Goal: Information Seeking & Learning: Learn about a topic

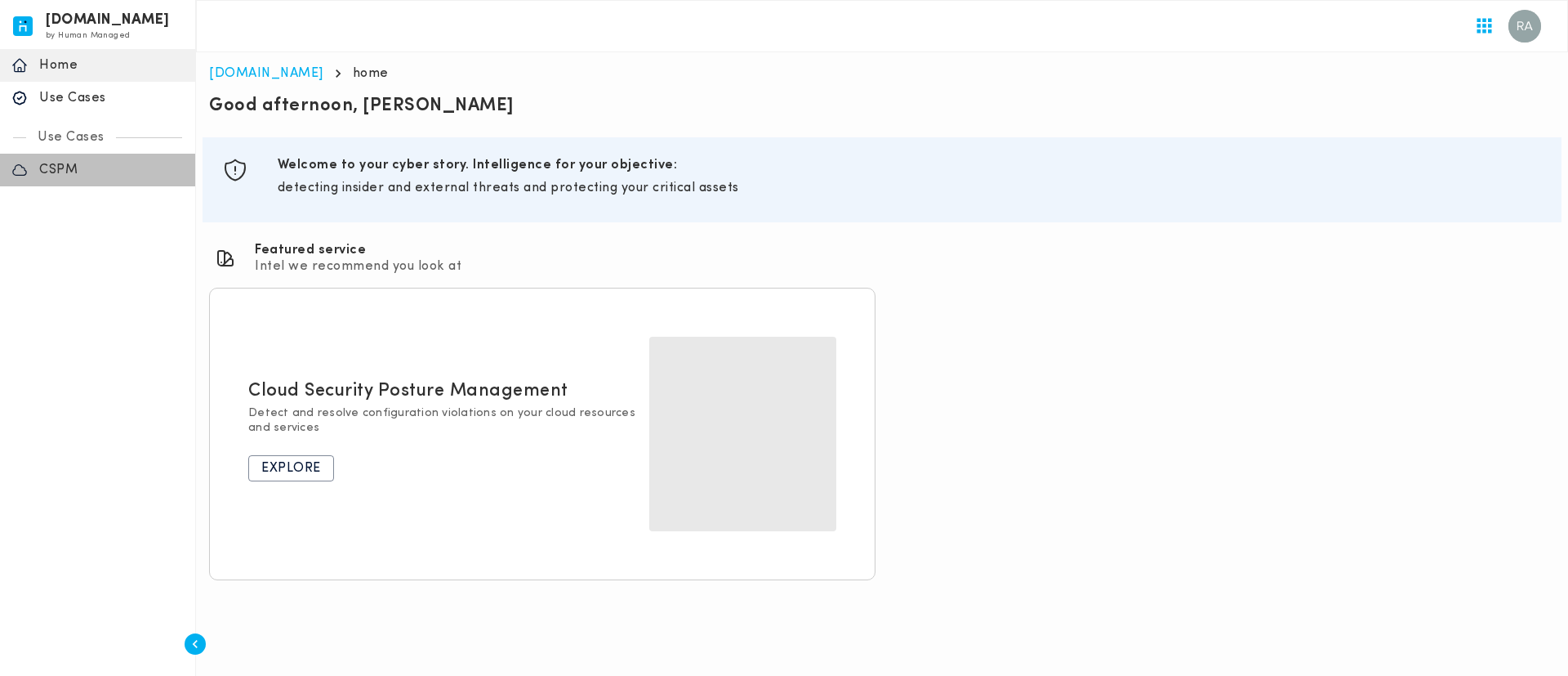
click at [88, 179] on div "CSPM" at bounding box center [97, 170] width 195 height 33
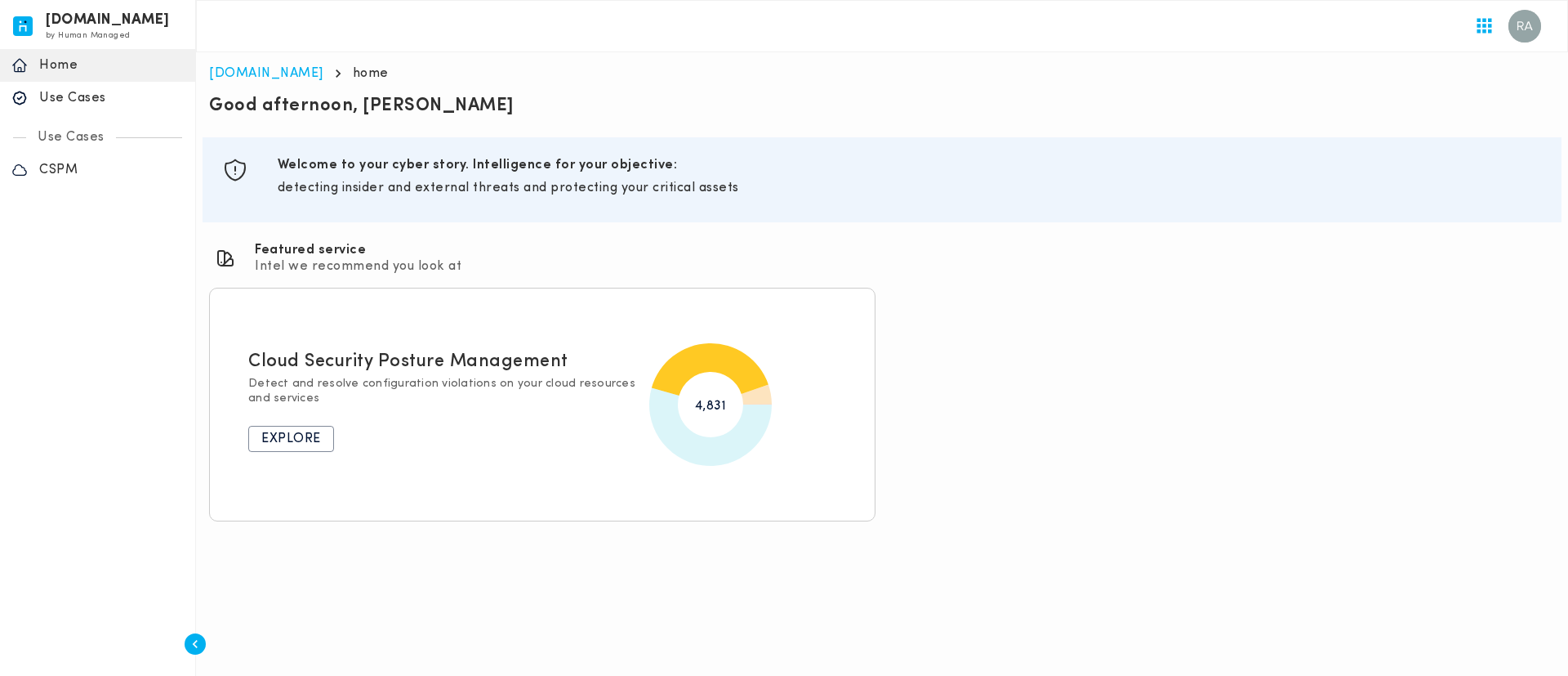
click at [57, 163] on p "CSPM" at bounding box center [111, 170] width 145 height 16
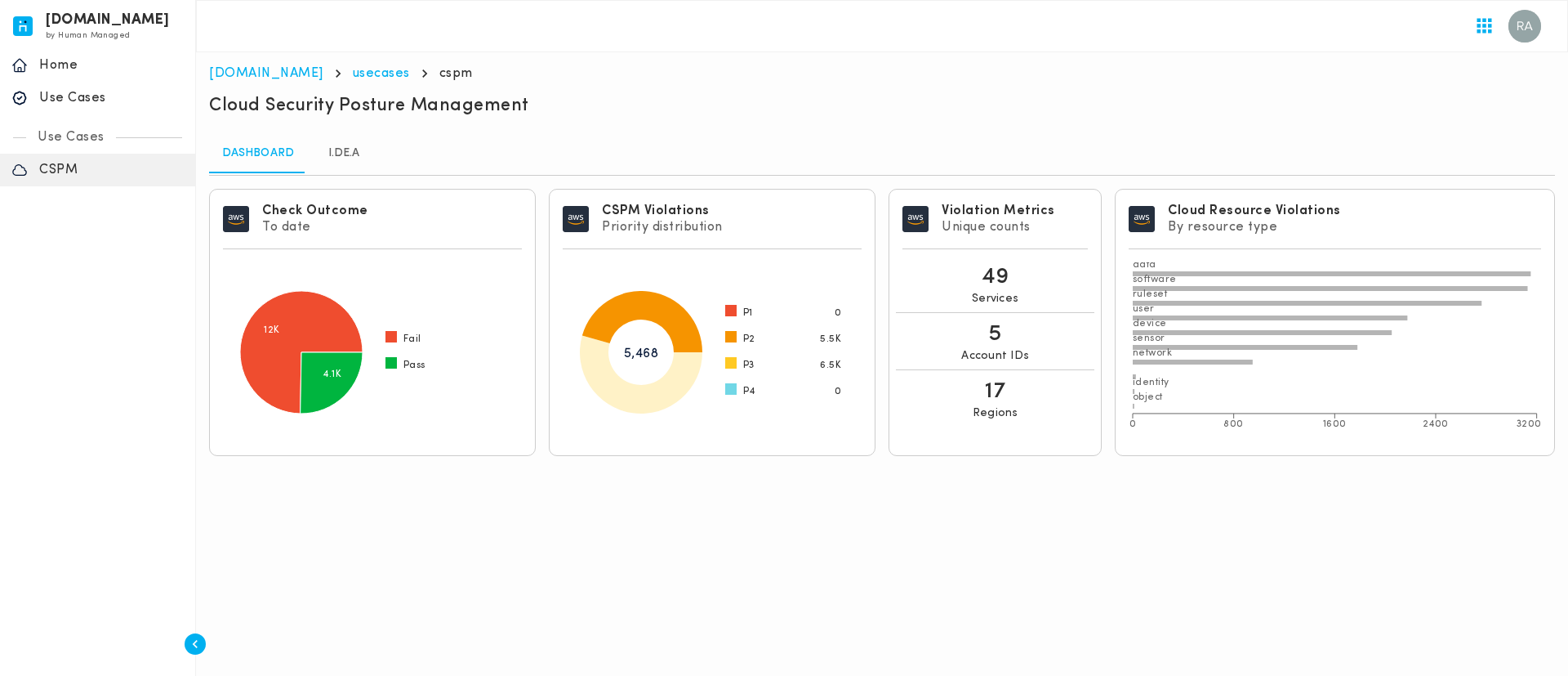
click at [344, 154] on link "I.DE.A" at bounding box center [343, 153] width 74 height 39
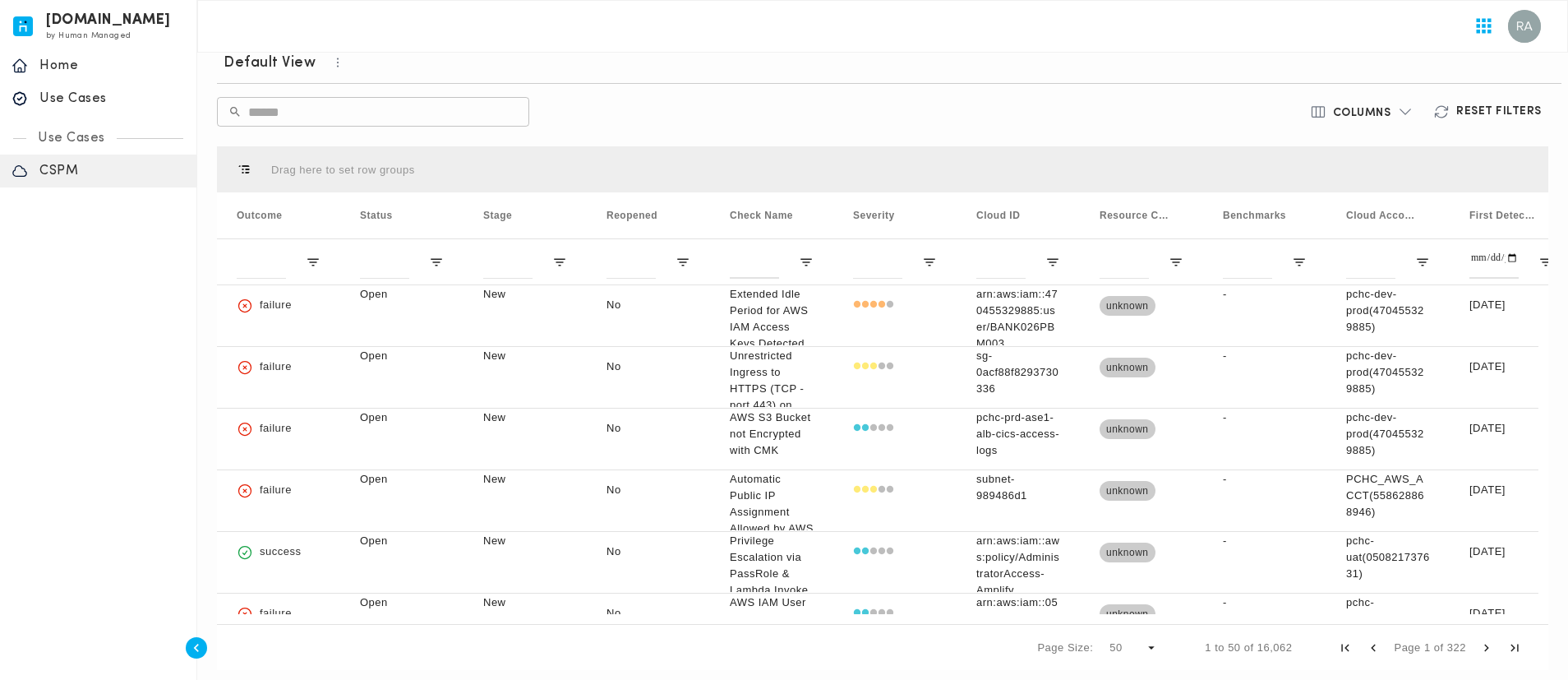
scroll to position [455, 0]
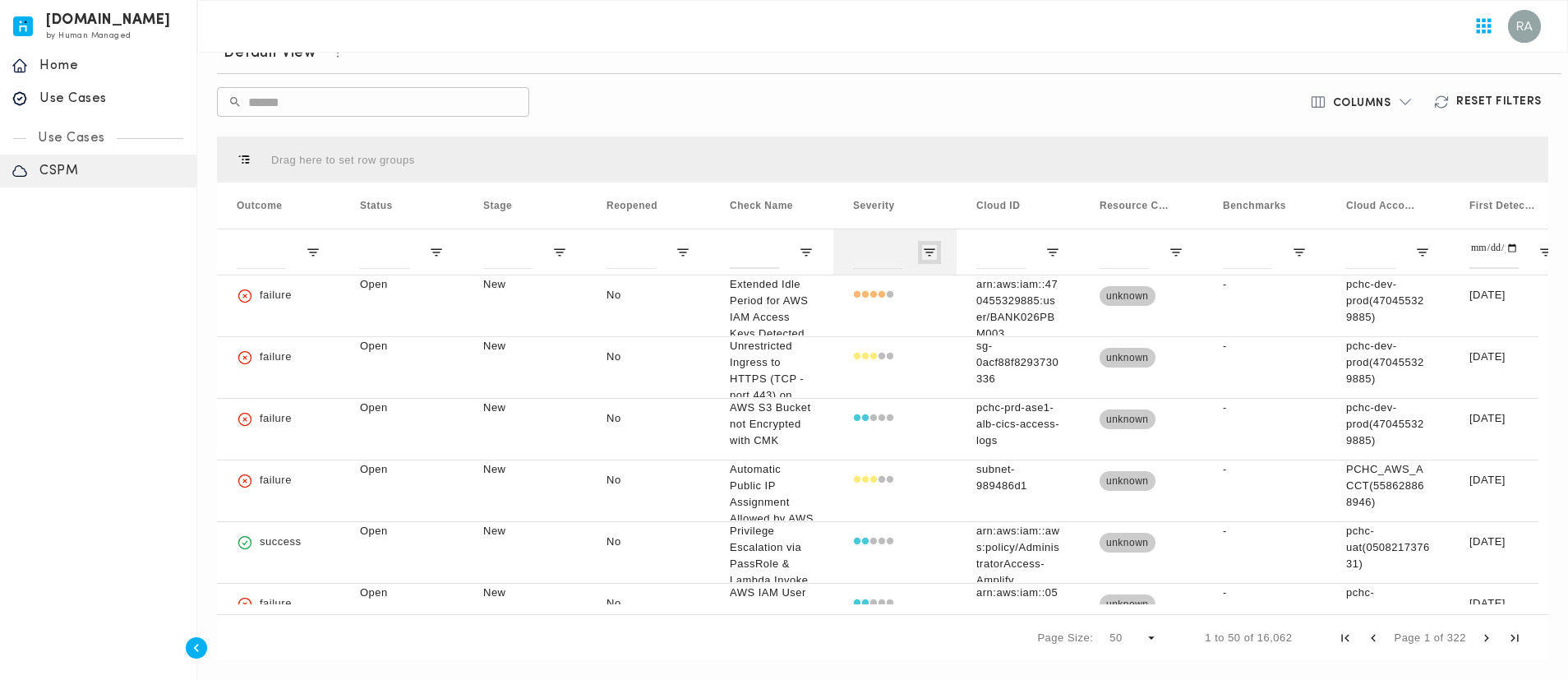
click at [929, 253] on span "Open Filter Menu" at bounding box center [929, 252] width 15 height 15
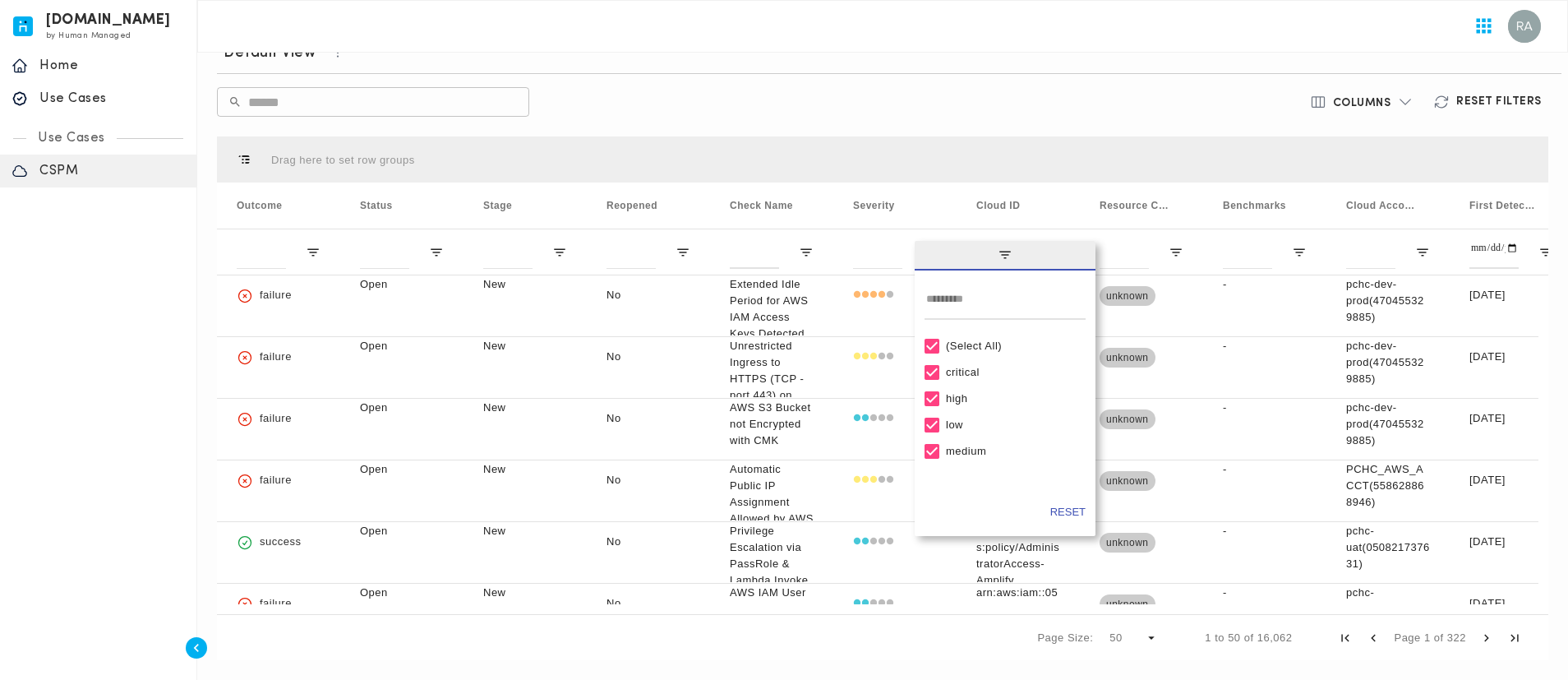
click at [938, 336] on div "(Select All)" at bounding box center [1005, 345] width 161 height 27
click at [929, 356] on div "(Select All)" at bounding box center [1005, 345] width 161 height 27
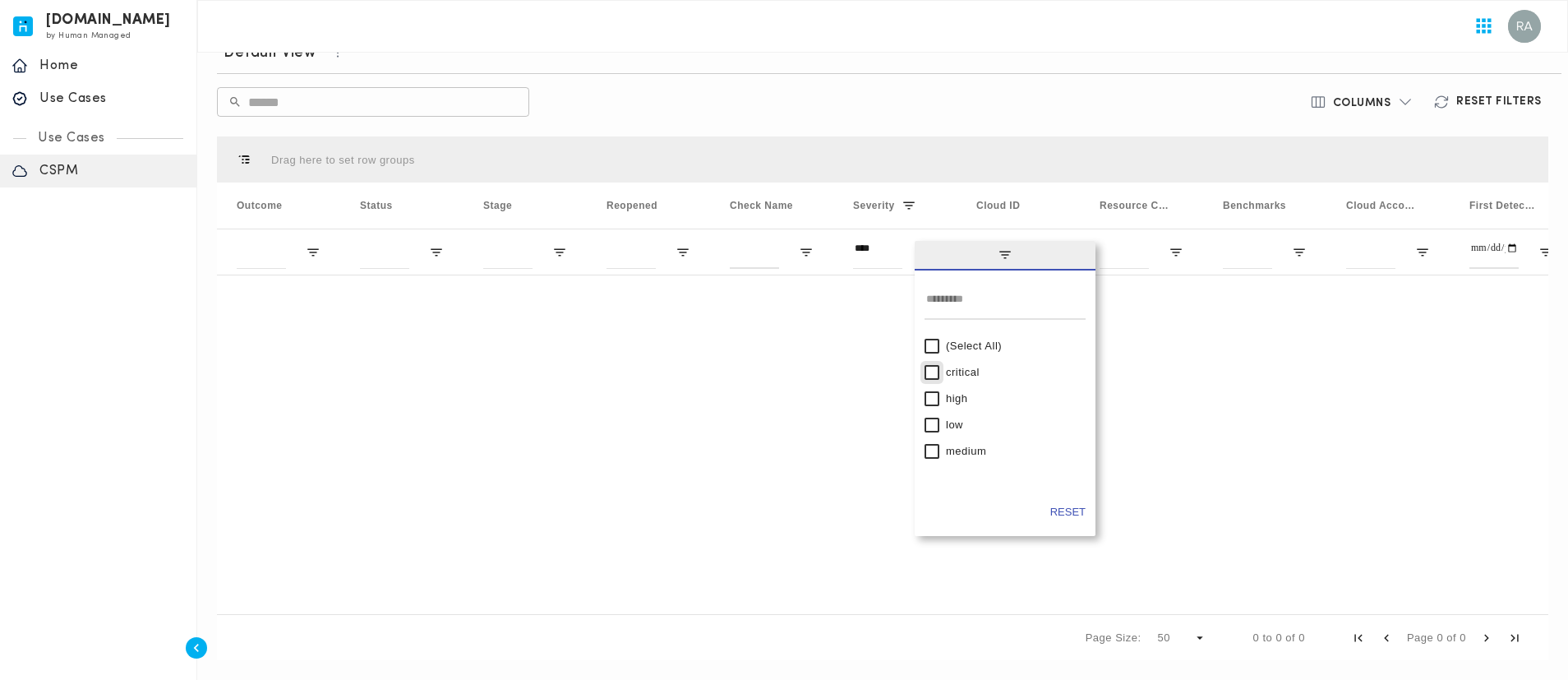
type input "**********"
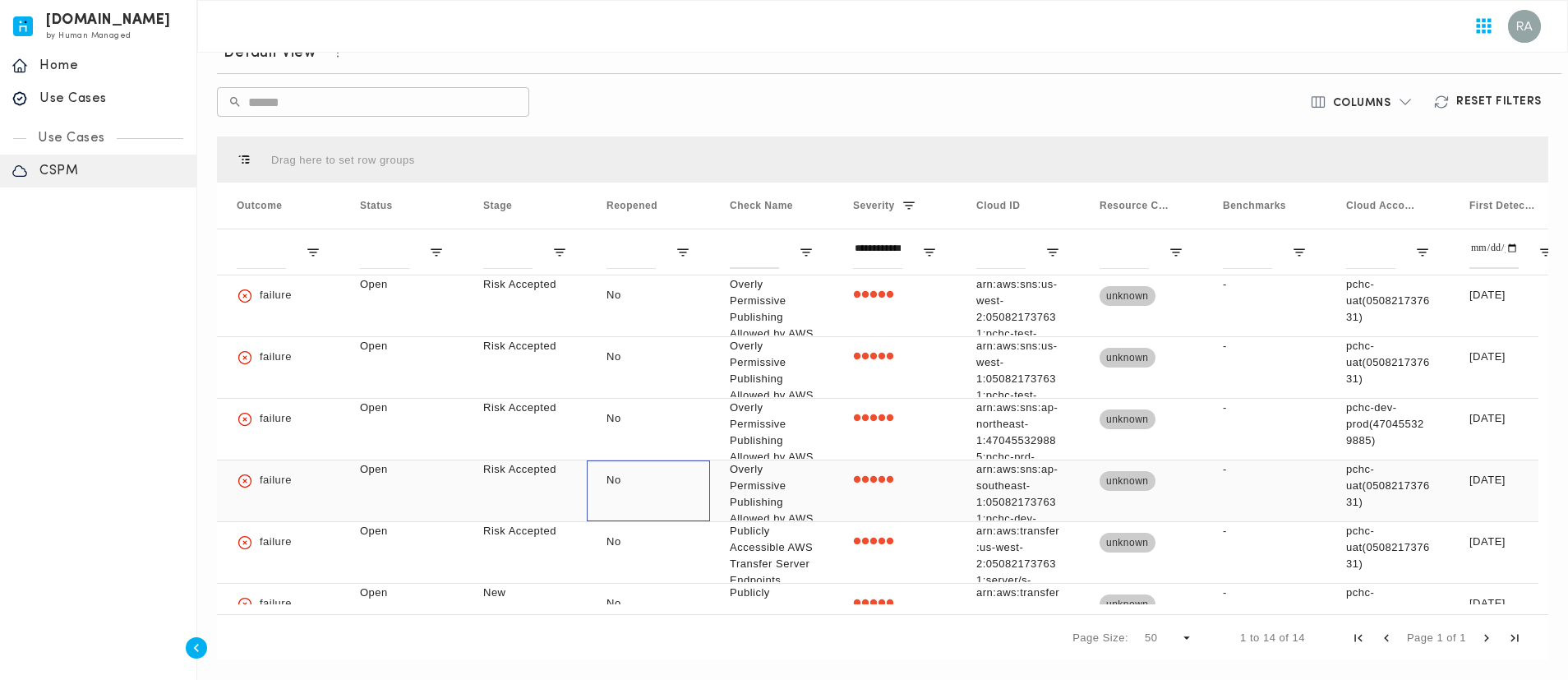
click at [652, 505] on div "No" at bounding box center [648, 490] width 124 height 60
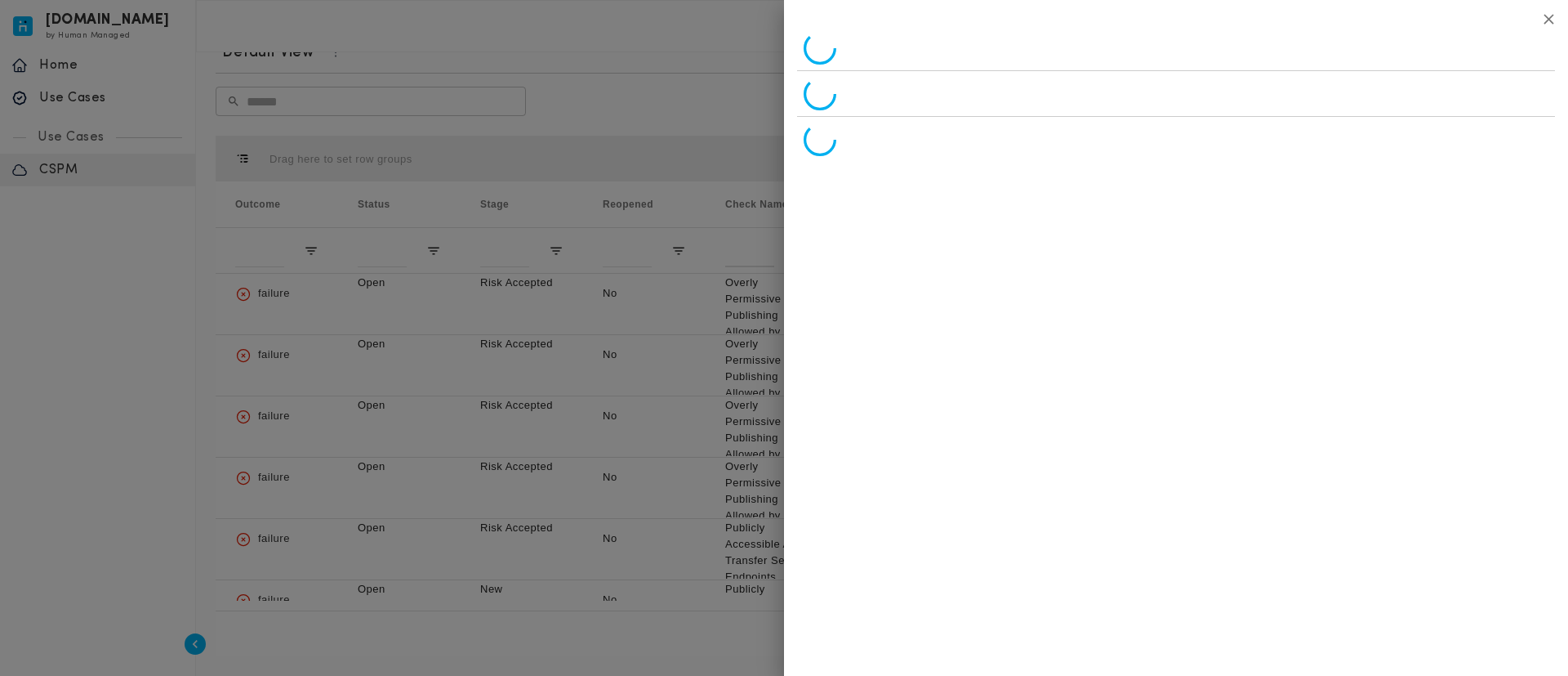
click at [1546, 26] on div at bounding box center [1176, 48] width 758 height 46
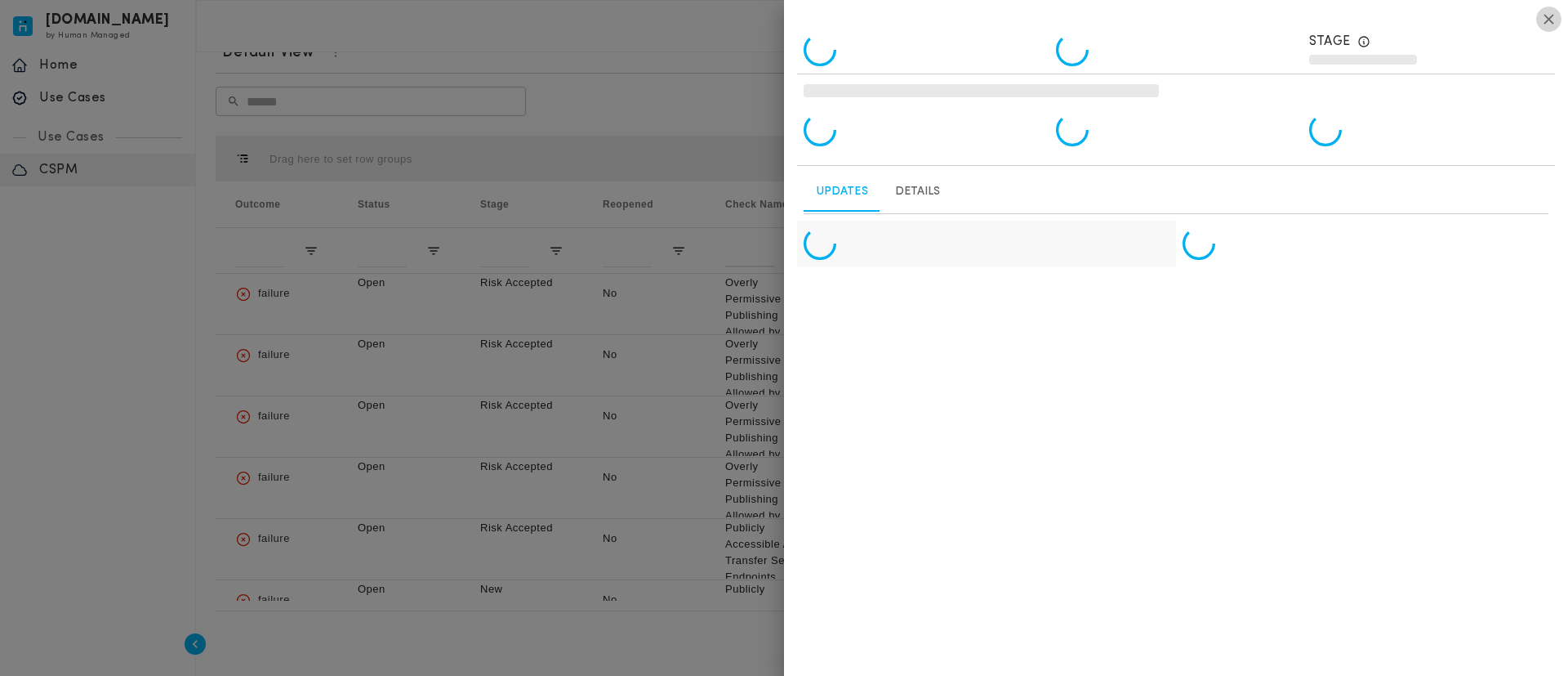
click at [1559, 25] on button "button" at bounding box center [1549, 19] width 25 height 26
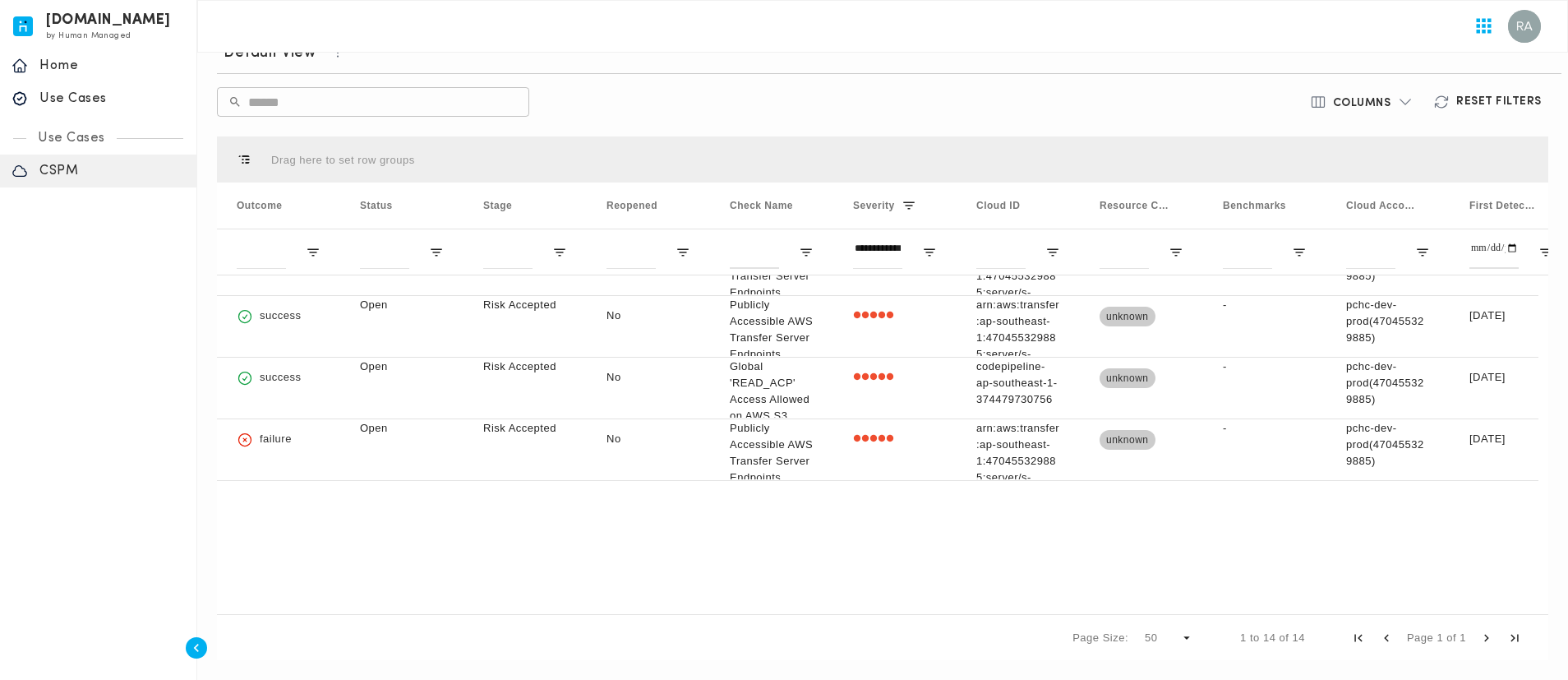
scroll to position [0, 0]
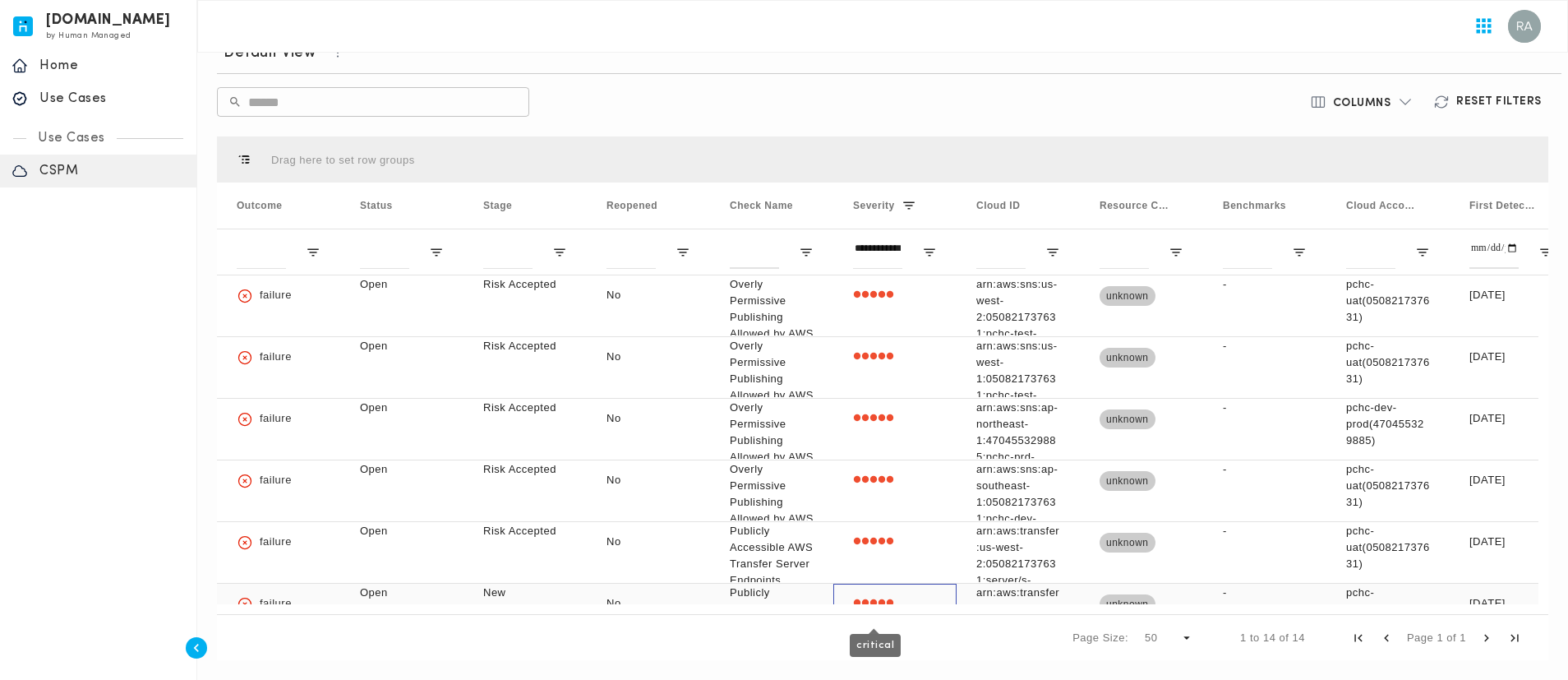
click at [894, 600] on div "critical" at bounding box center [873, 603] width 41 height 38
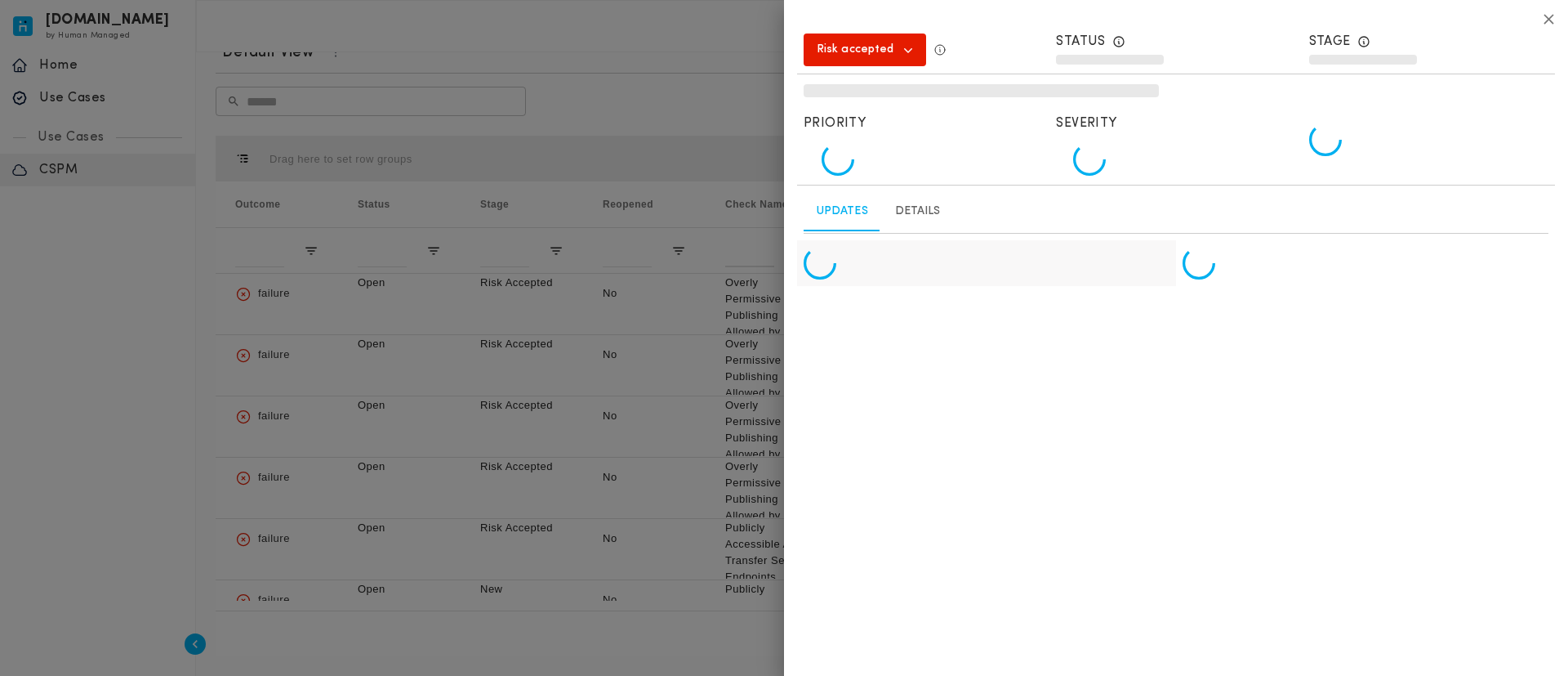
click at [1555, 20] on icon "button" at bounding box center [1548, 19] width 17 height 17
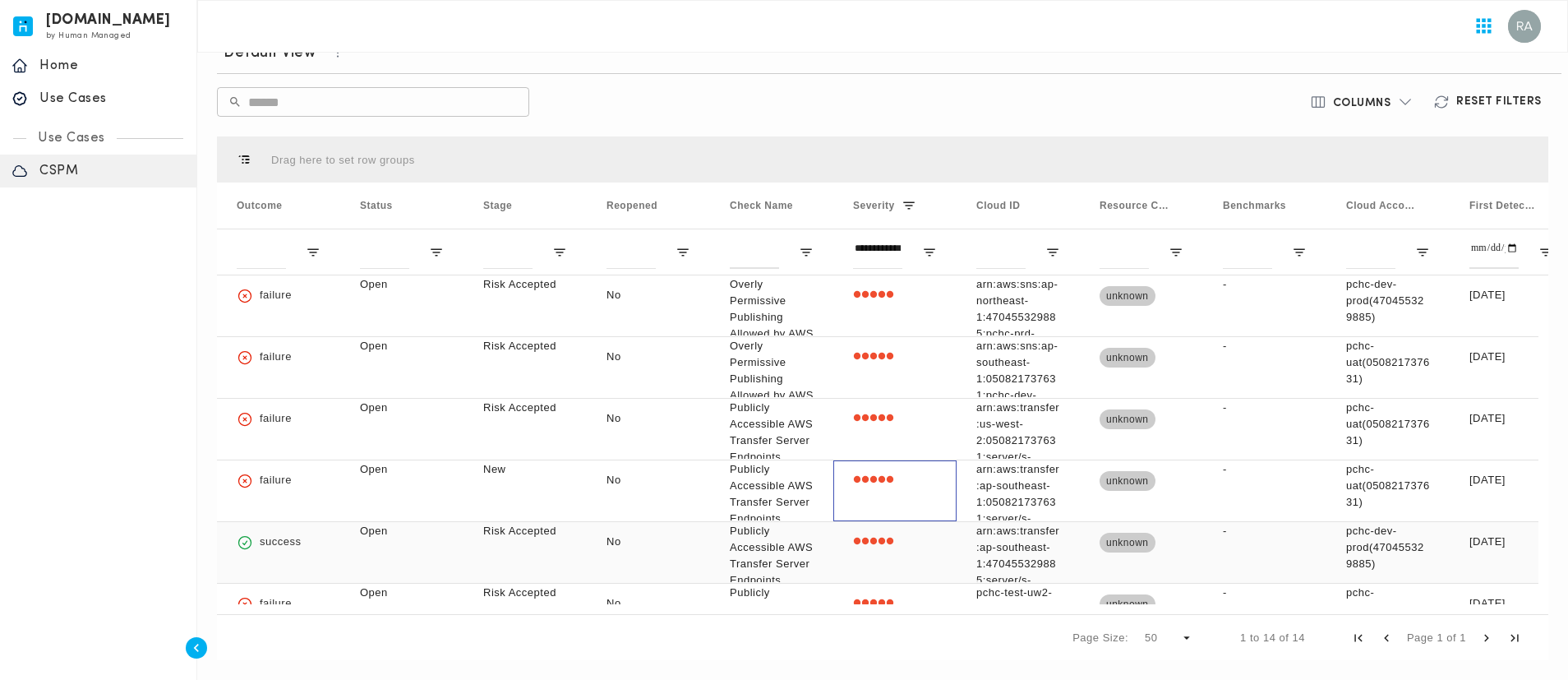
scroll to position [124, 0]
click at [920, 555] on div at bounding box center [894, 552] width 124 height 60
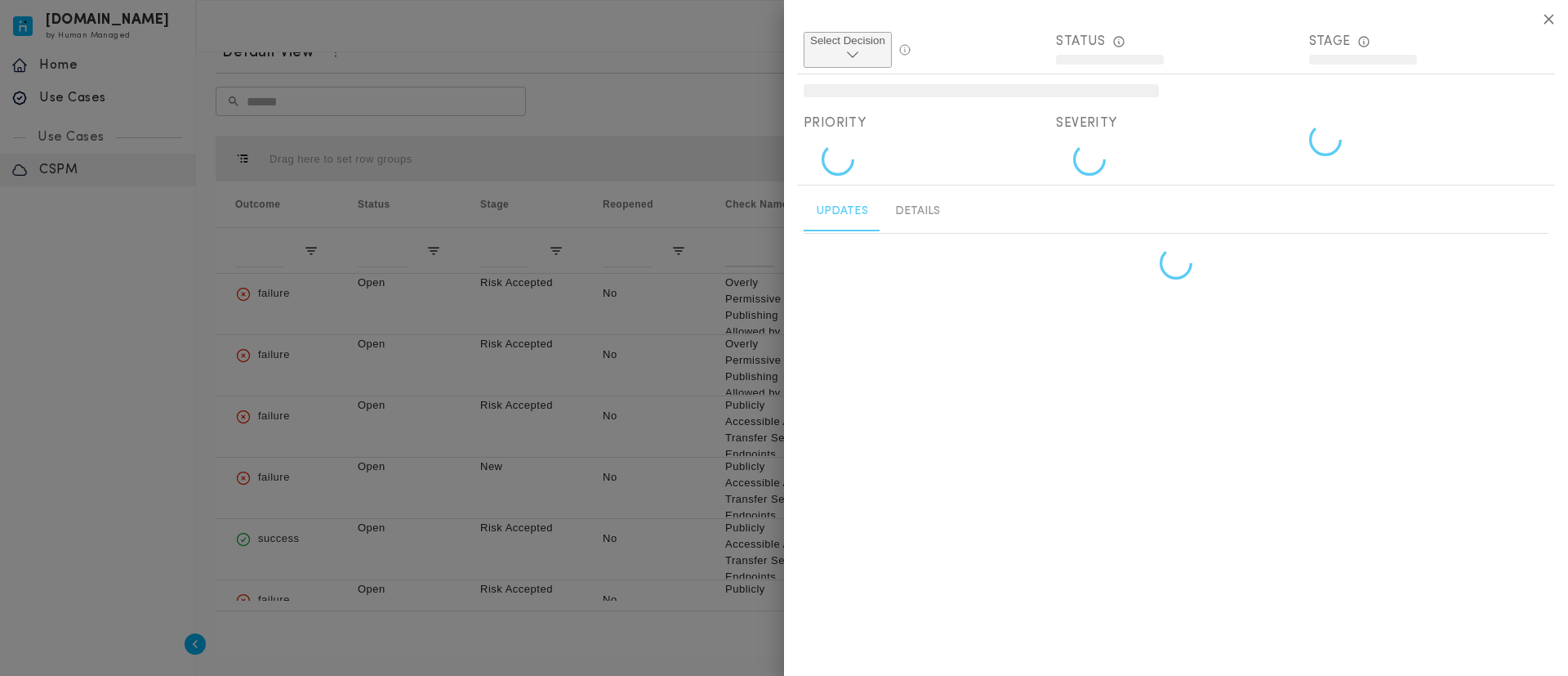
click at [1556, 24] on icon "button" at bounding box center [1548, 19] width 17 height 17
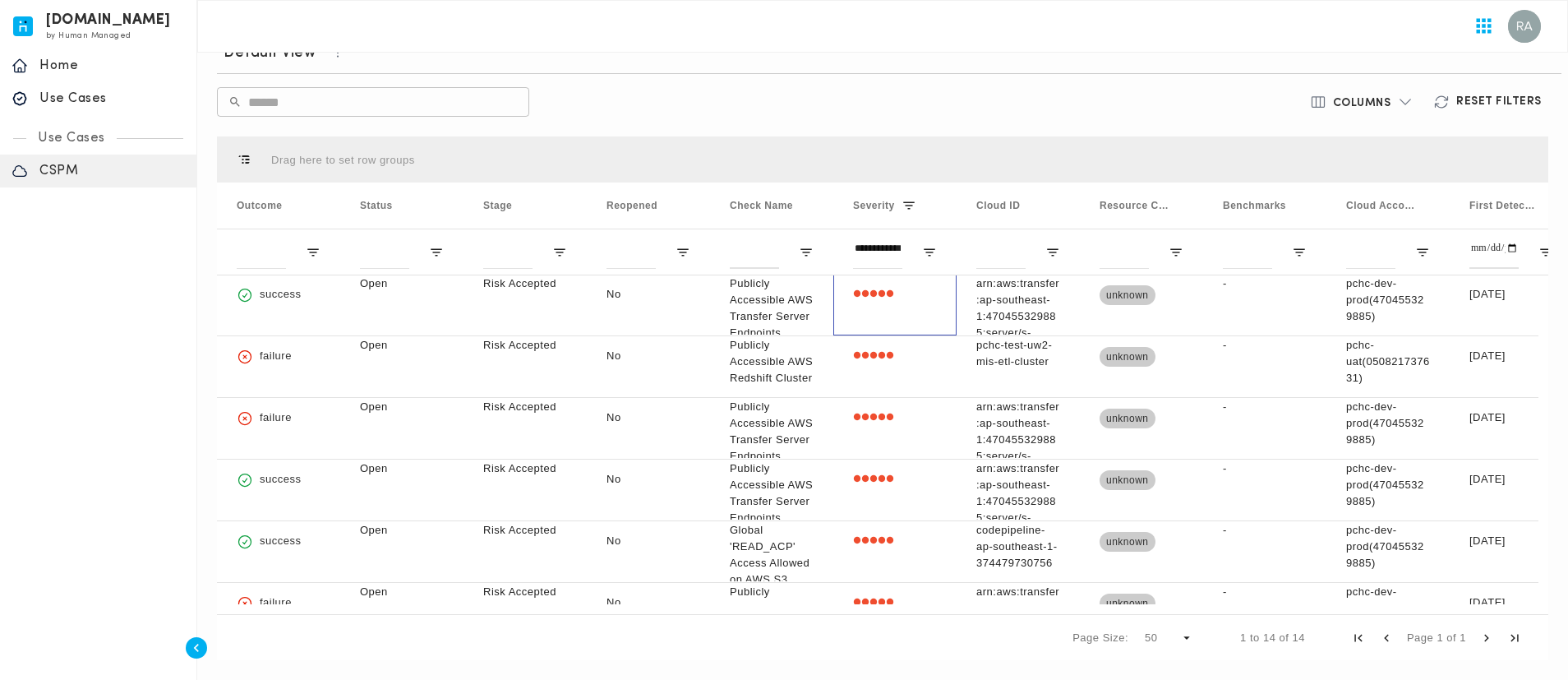
scroll to position [390, 0]
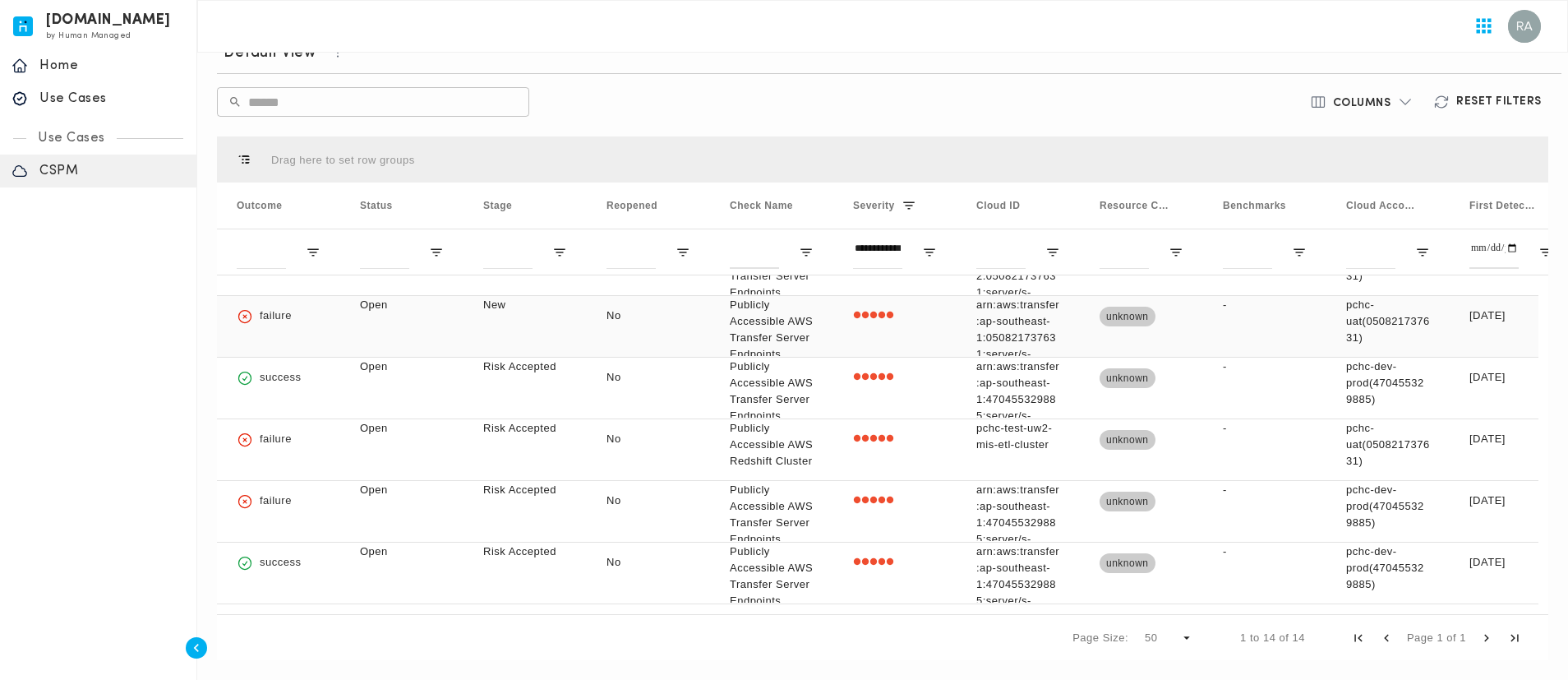
click at [510, 324] on div "New" at bounding box center [525, 326] width 124 height 60
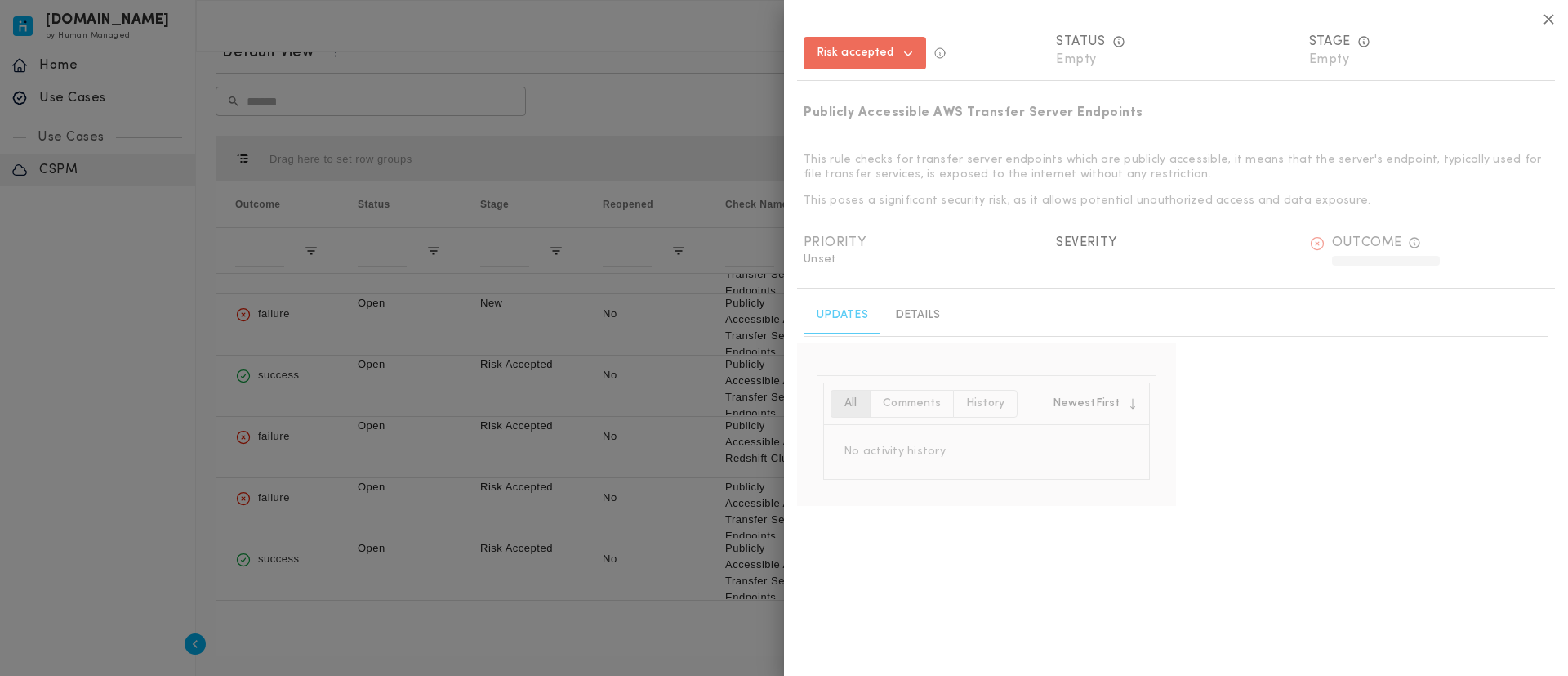
click at [1545, 13] on icon "button" at bounding box center [1548, 19] width 17 height 17
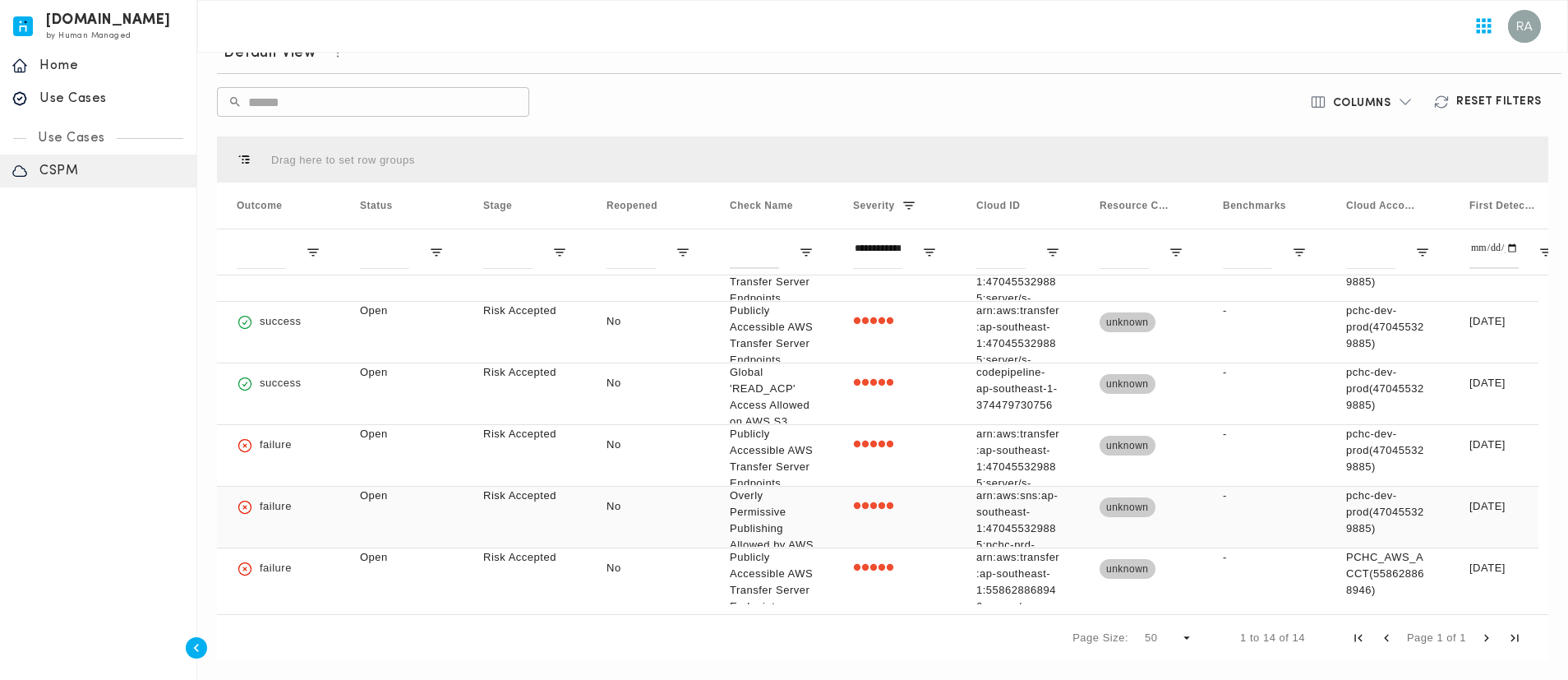
scroll to position [534, 0]
